Goal: Task Accomplishment & Management: Use online tool/utility

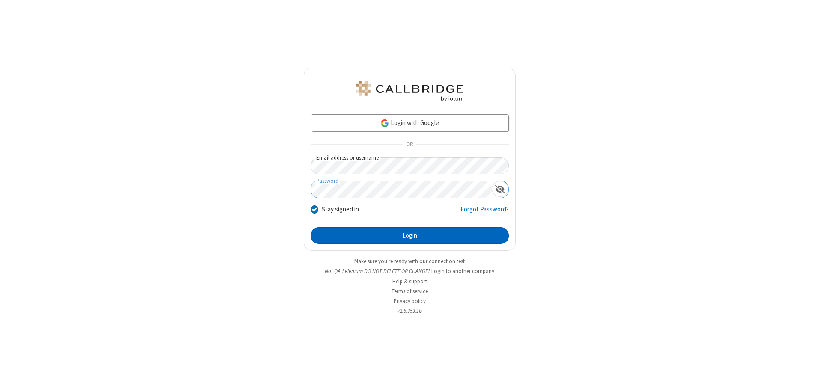
click at [409, 236] on button "Login" at bounding box center [410, 235] width 198 height 17
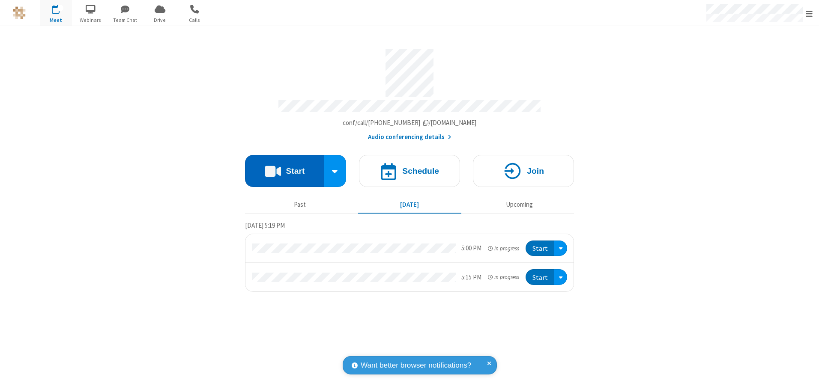
click at [284, 168] on button "Start" at bounding box center [284, 171] width 79 height 32
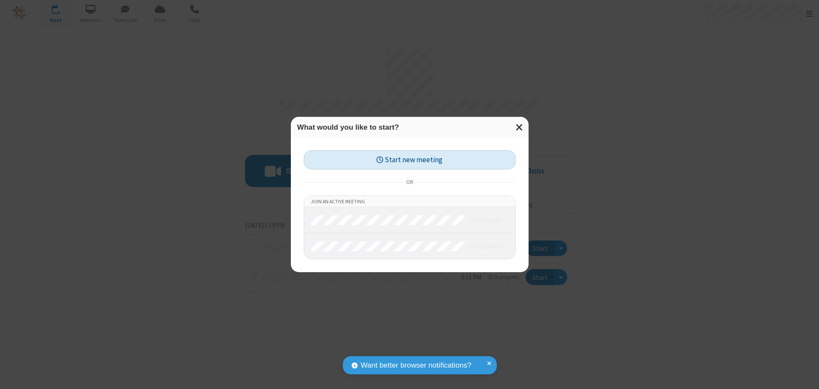
click at [409, 160] on button "Start new meeting" at bounding box center [410, 159] width 212 height 19
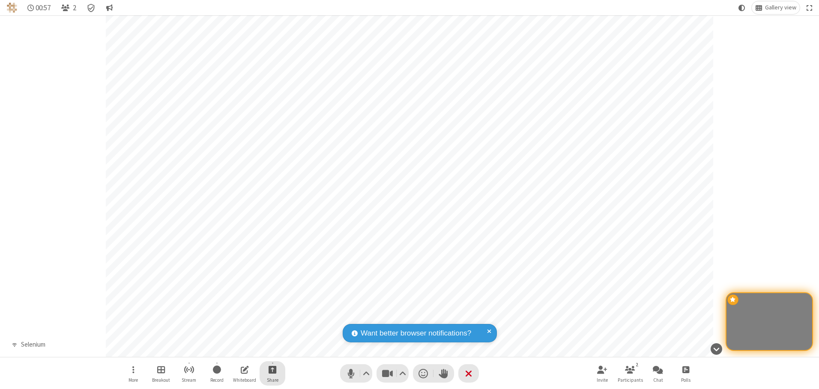
click at [272, 370] on span "Start sharing" at bounding box center [273, 369] width 8 height 11
click at [238, 349] on span "Share my screen" at bounding box center [238, 349] width 10 height 7
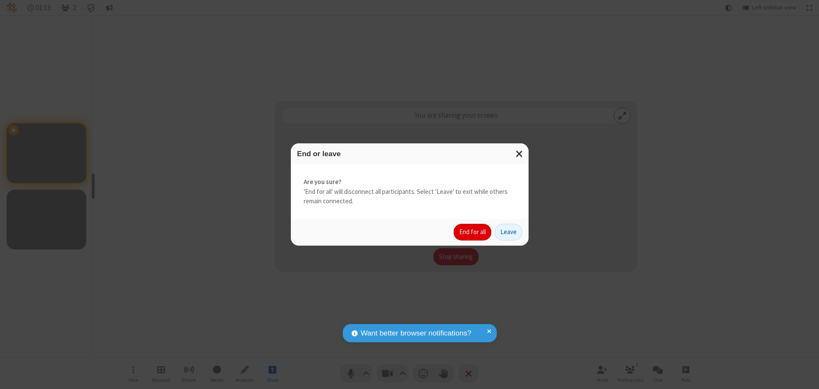
click at [473, 232] on button "End for all" at bounding box center [473, 232] width 38 height 17
